Goal: Check status: Check status

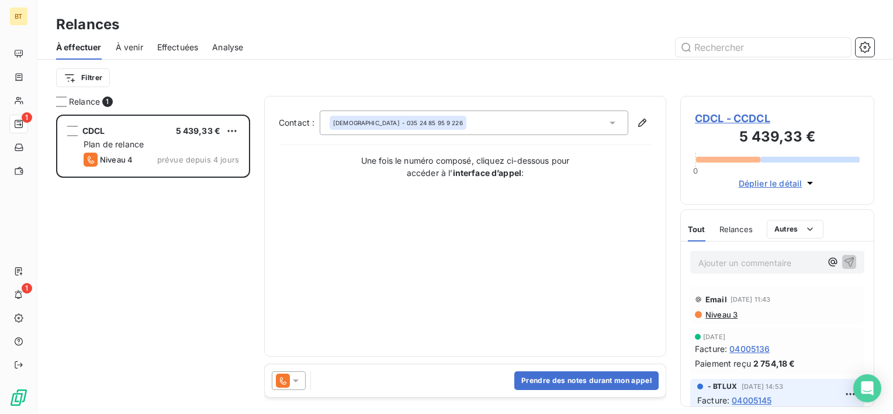
scroll to position [290, 185]
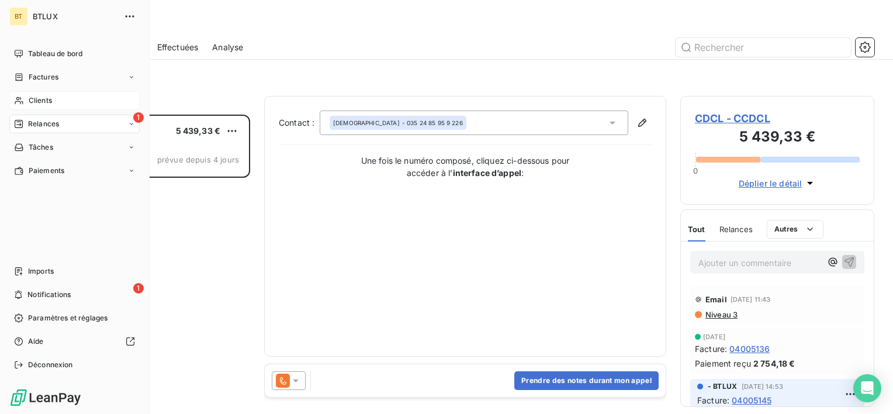
click at [55, 100] on div "Clients" at bounding box center [74, 100] width 130 height 19
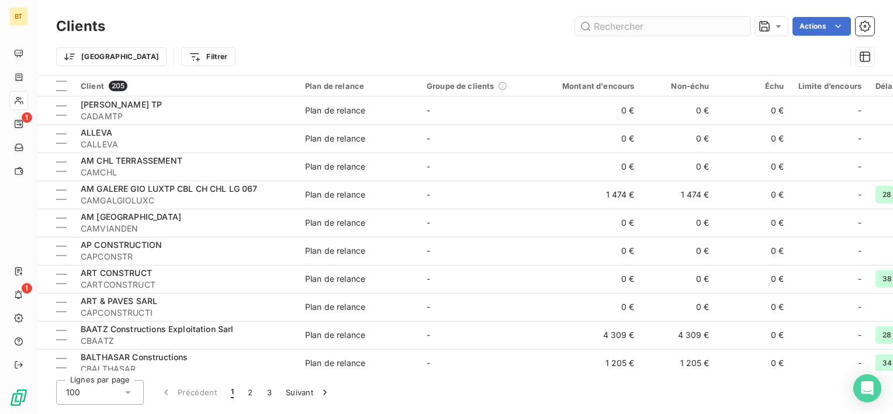
click at [623, 20] on input "text" at bounding box center [662, 26] width 175 height 19
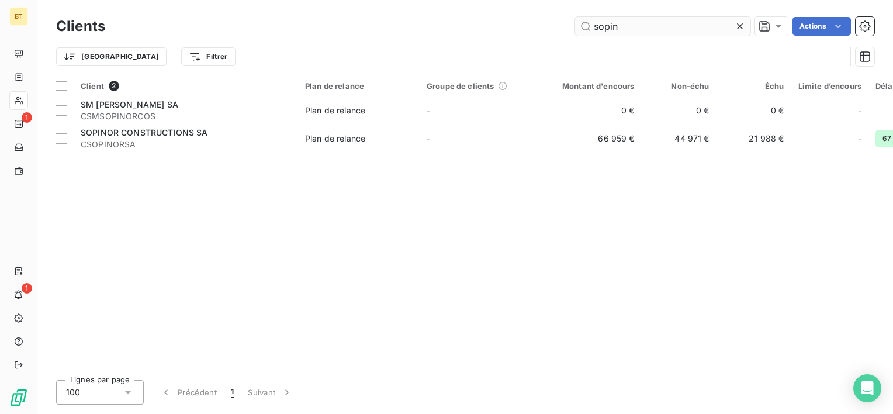
type input "sopin"
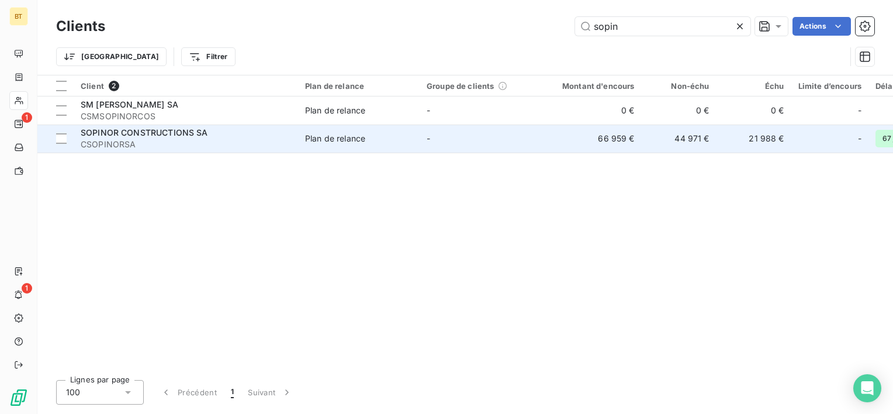
click at [113, 143] on span "CSOPINORSA" at bounding box center [186, 144] width 210 height 12
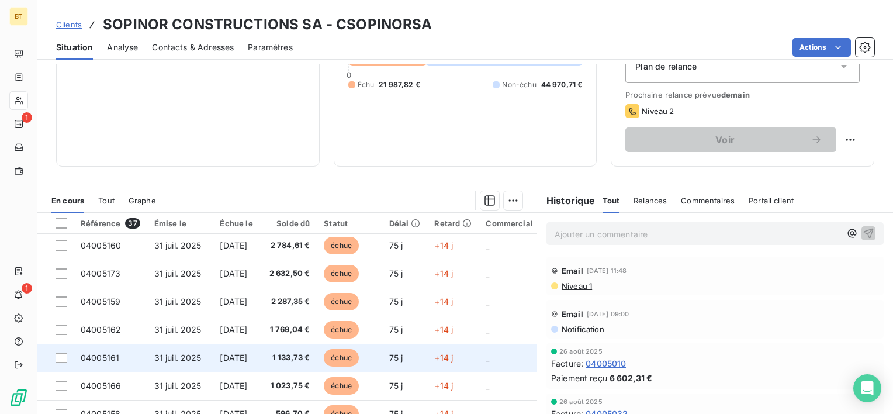
scroll to position [117, 0]
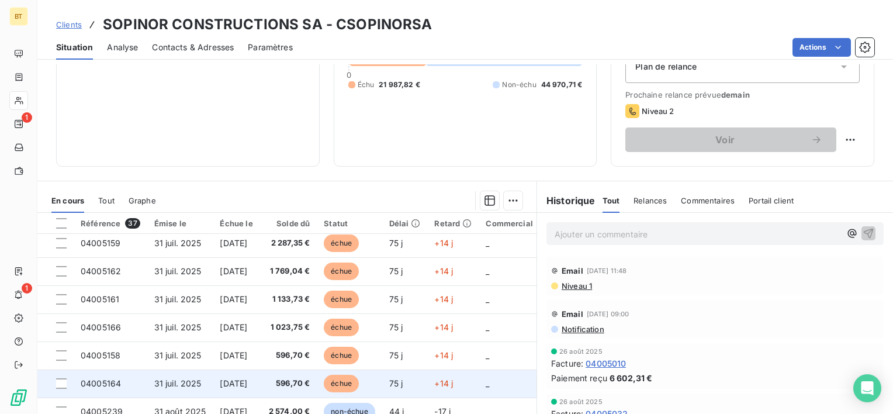
click at [247, 381] on span "[DATE]" at bounding box center [233, 383] width 27 height 10
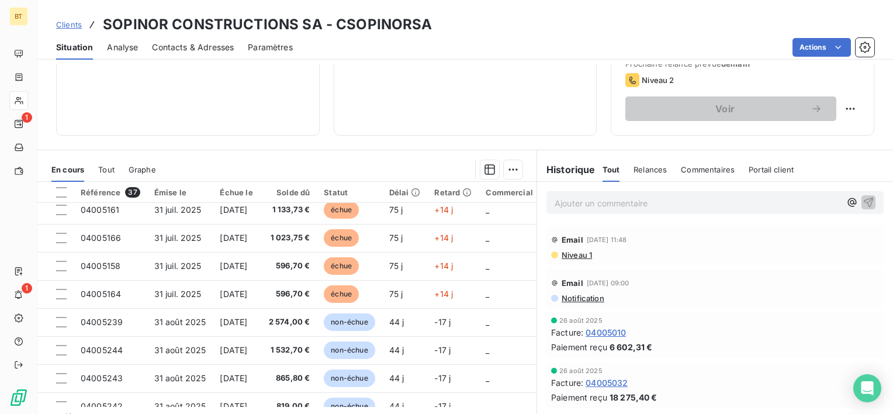
scroll to position [175, 0]
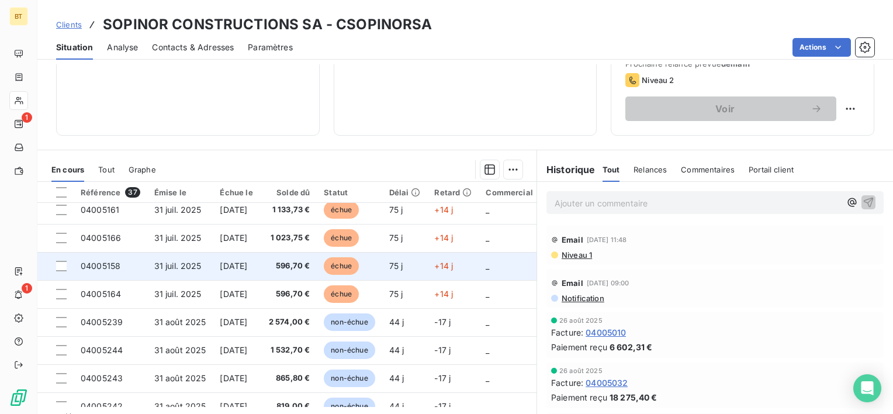
click at [215, 268] on td "[DATE]" at bounding box center [236, 266] width 47 height 28
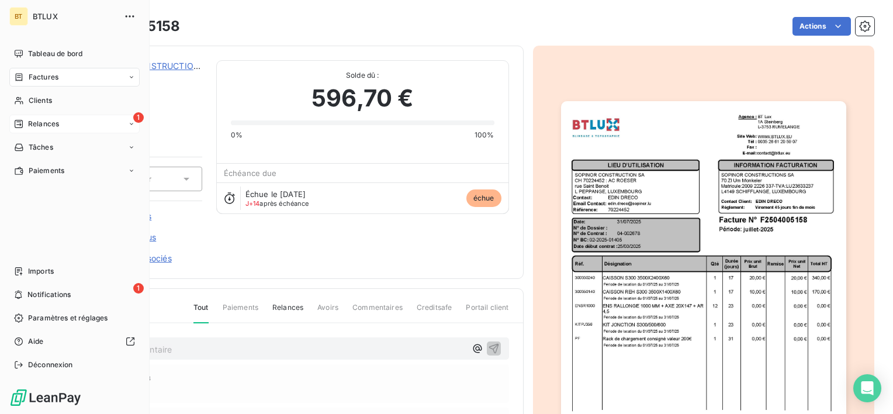
click at [26, 121] on div "Relances" at bounding box center [36, 124] width 45 height 11
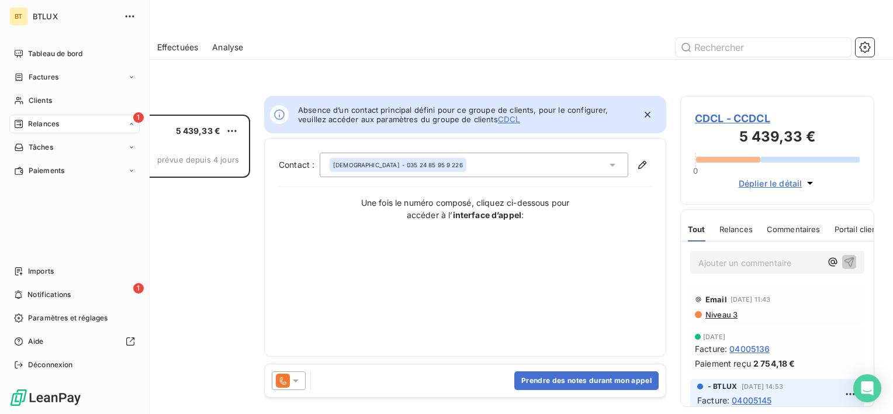
scroll to position [9, 9]
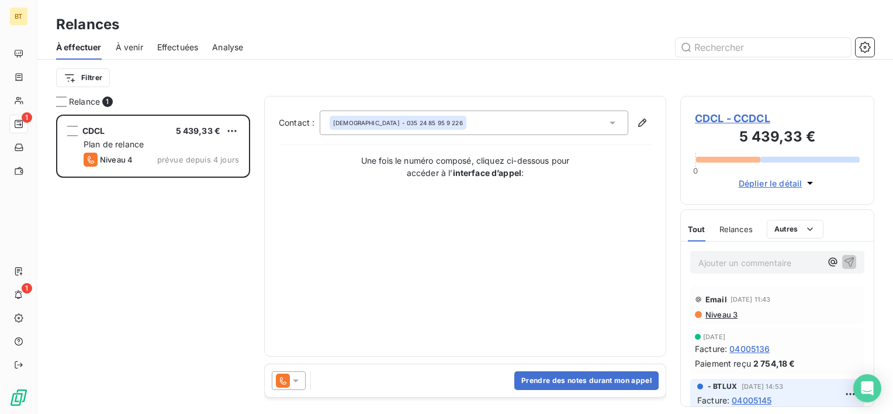
click at [343, 231] on div "Contact : CISTERINO - 035 24 85 95 9 226 Une fois le numéro composé, cliquez ci…" at bounding box center [465, 225] width 373 height 231
